Goal: Transaction & Acquisition: Purchase product/service

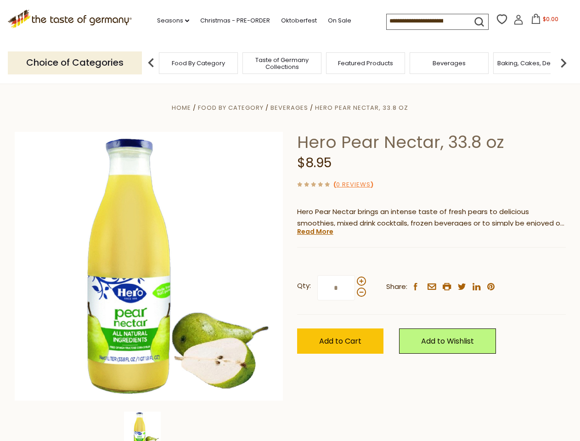
click at [290, 220] on div "Home Food By Category [GEOGRAPHIC_DATA] Hero Pear Nectar, 33.8 oz Hero Pear Nec…" at bounding box center [290, 279] width 565 height 354
click at [169, 21] on link "Seasons dropdown_arrow" at bounding box center [173, 21] width 32 height 10
click at [543, 22] on span "$0.00" at bounding box center [551, 19] width 16 height 8
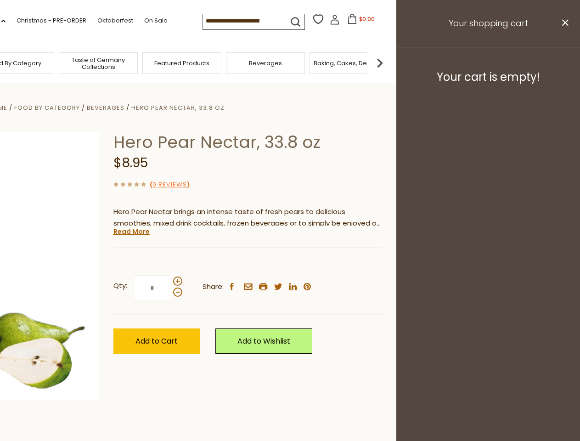
click at [78, 62] on div "All Seasons Recipes Game Day [DATE] [DATE] [DATE][PERSON_NAME] [DATE] Springfes…" at bounding box center [25, 216] width 104 height 390
click at [389, 62] on img at bounding box center [380, 63] width 18 height 18
click at [290, 262] on div "Home Food By Category [GEOGRAPHIC_DATA] Hero Pear Nectar, 33.8 oz Hero Pear Nec…" at bounding box center [106, 279] width 565 height 354
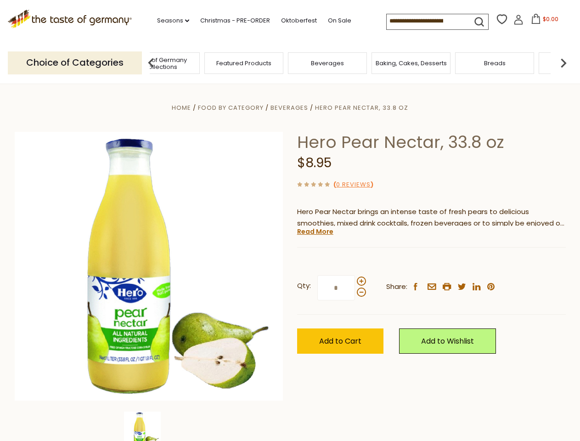
click at [149, 426] on img at bounding box center [142, 430] width 37 height 37
click at [315, 231] on link "Read More" at bounding box center [315, 231] width 36 height 9
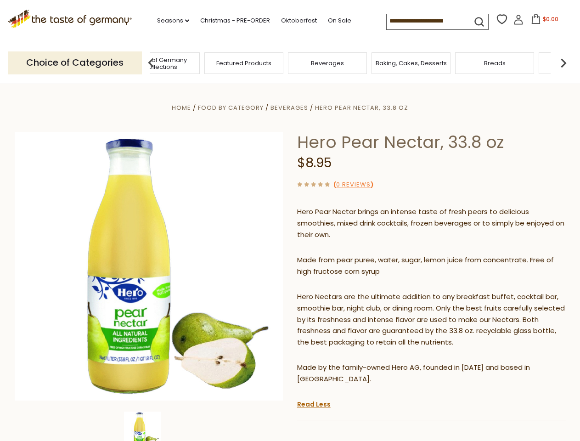
click at [361, 291] on p "Hero Nectars are the ultimate addition to any breakfast buffet, cocktail bar, s…" at bounding box center [431, 319] width 269 height 57
